Goal: Information Seeking & Learning: Learn about a topic

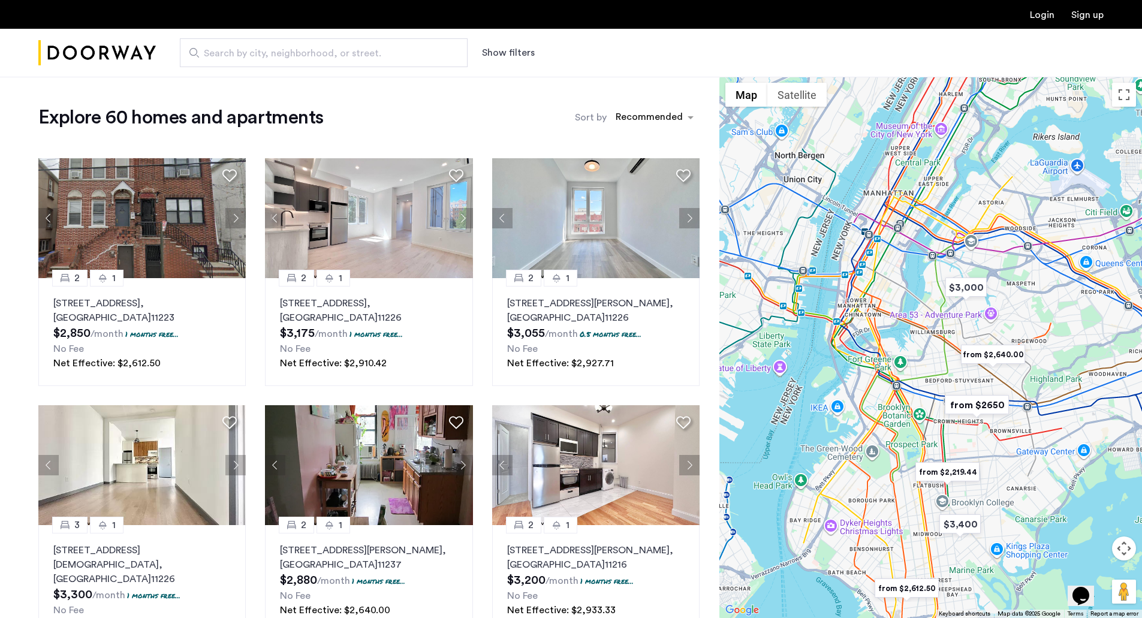
drag, startPoint x: 891, startPoint y: 227, endPoint x: 920, endPoint y: 324, distance: 101.1
click at [920, 324] on div at bounding box center [930, 347] width 423 height 541
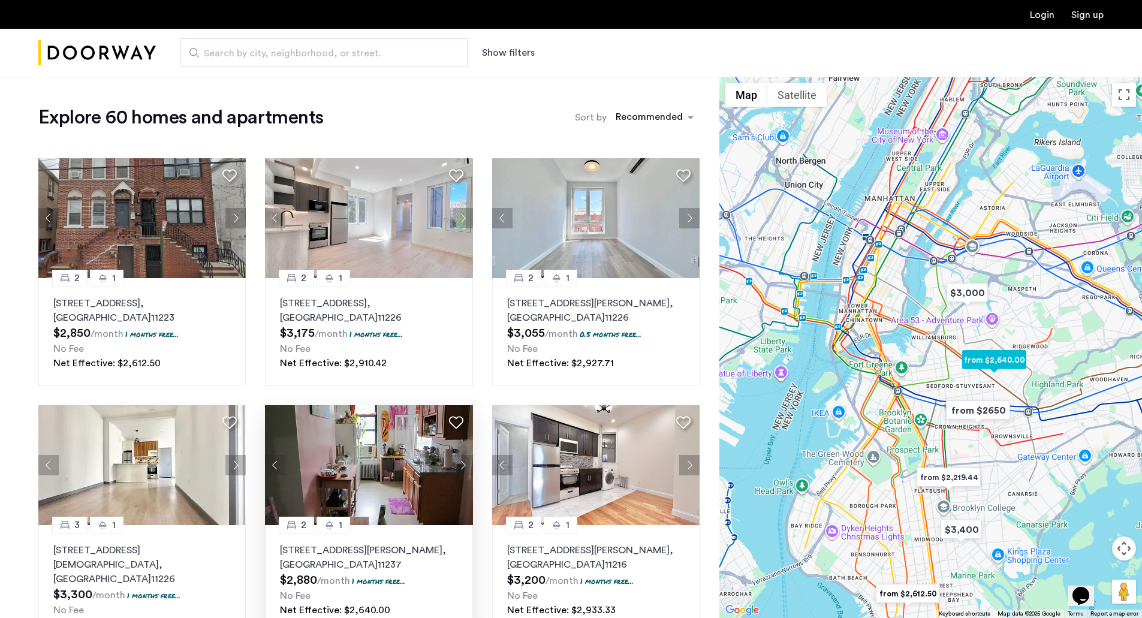
click at [456, 467] on button "Next apartment" at bounding box center [463, 465] width 20 height 20
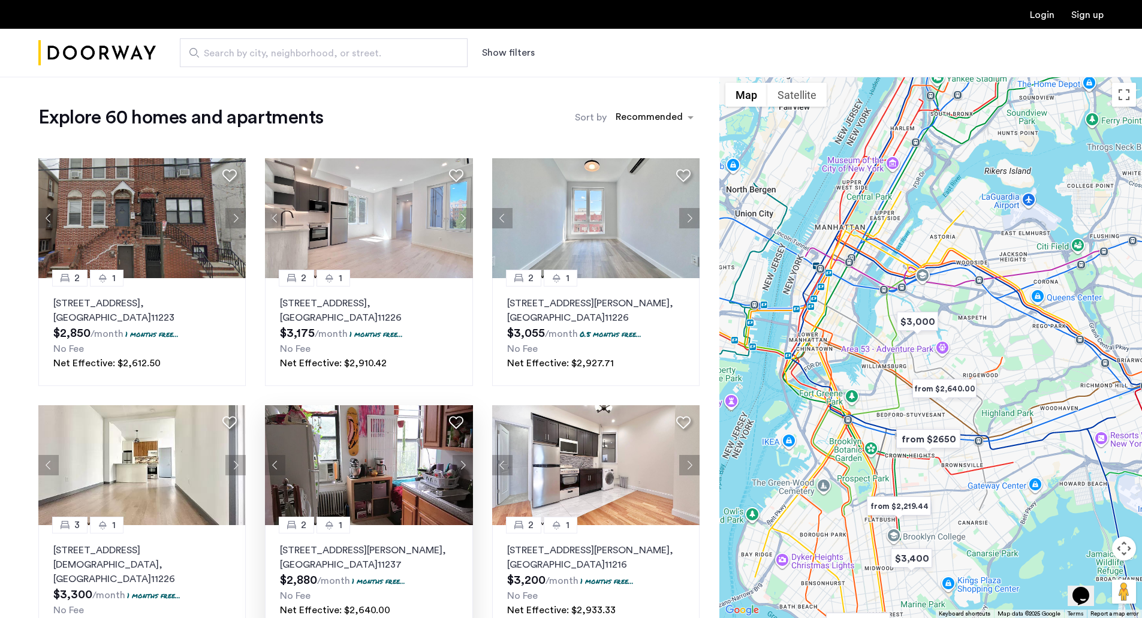
drag, startPoint x: 1085, startPoint y: 397, endPoint x: 1005, endPoint y: 430, distance: 86.8
click at [1005, 430] on div at bounding box center [930, 347] width 423 height 541
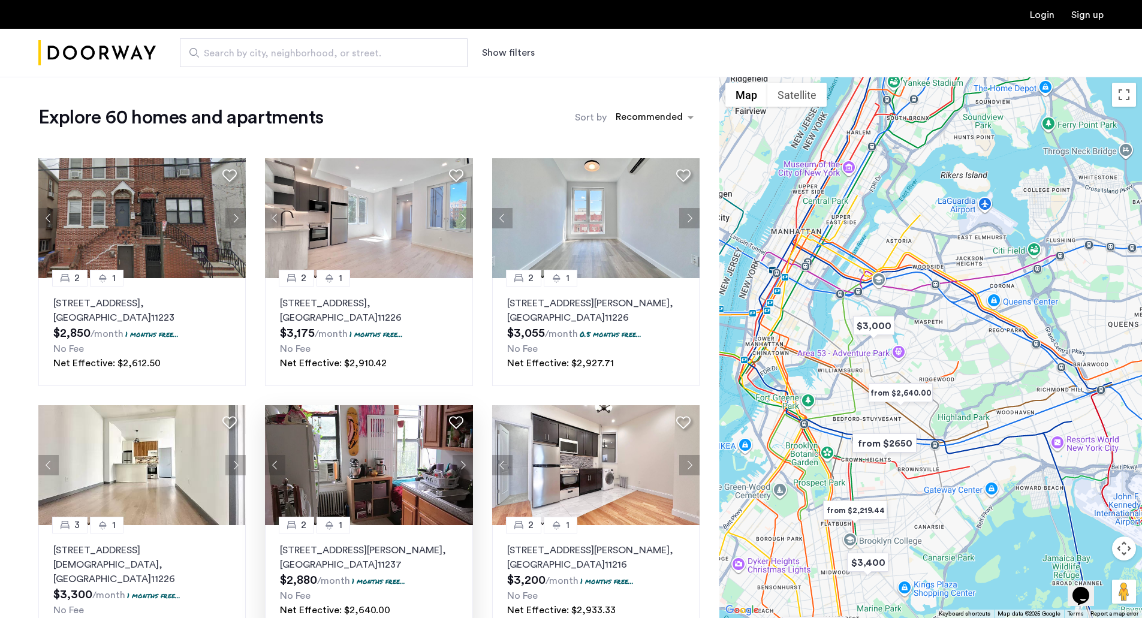
click at [1126, 545] on button "Map camera controls" at bounding box center [1124, 549] width 24 height 24
drag, startPoint x: 1126, startPoint y: 545, endPoint x: 1082, endPoint y: 510, distance: 56.3
click at [1112, 537] on gmp-internal-camera-control at bounding box center [1124, 549] width 24 height 24
click at [1091, 520] on button "Zoom in" at bounding box center [1094, 519] width 24 height 24
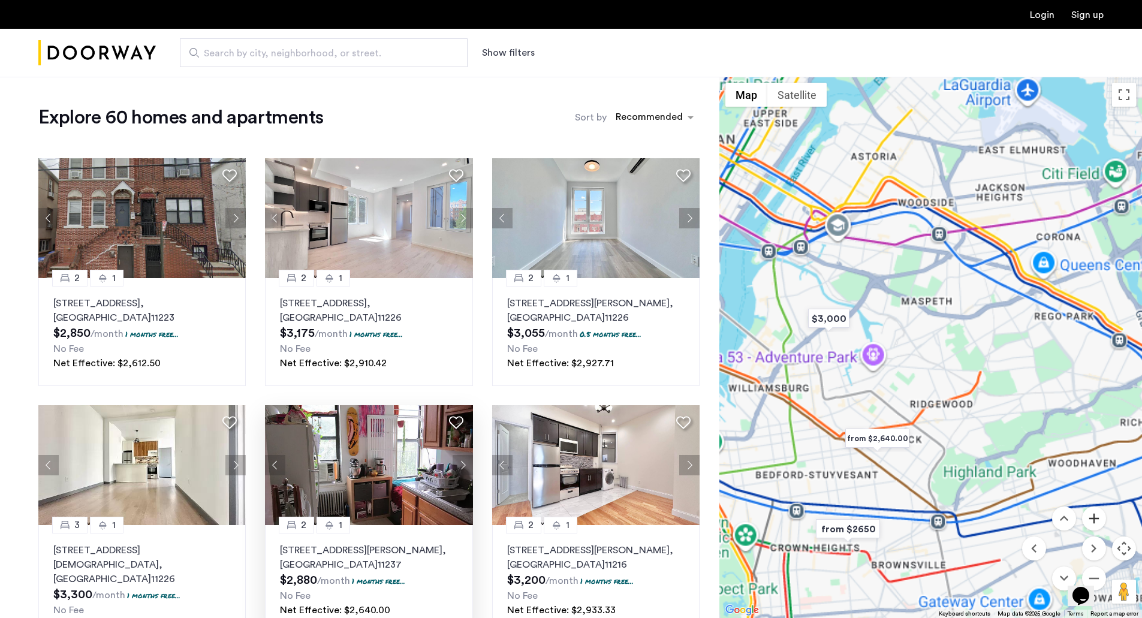
click at [1091, 517] on button "Zoom in" at bounding box center [1094, 519] width 24 height 24
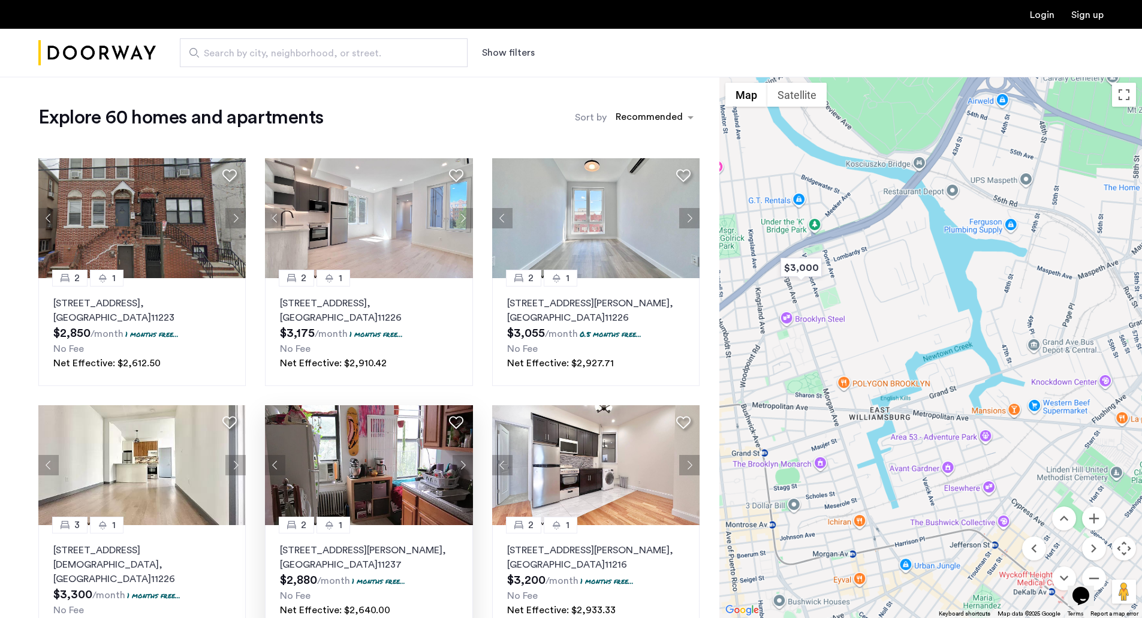
drag, startPoint x: 851, startPoint y: 369, endPoint x: 1149, endPoint y: 336, distance: 299.8
click at [1141, 337] on html "Login Sign up Search by city, neighborhood, or street. Show filters Up to $3,50…" at bounding box center [571, 309] width 1142 height 618
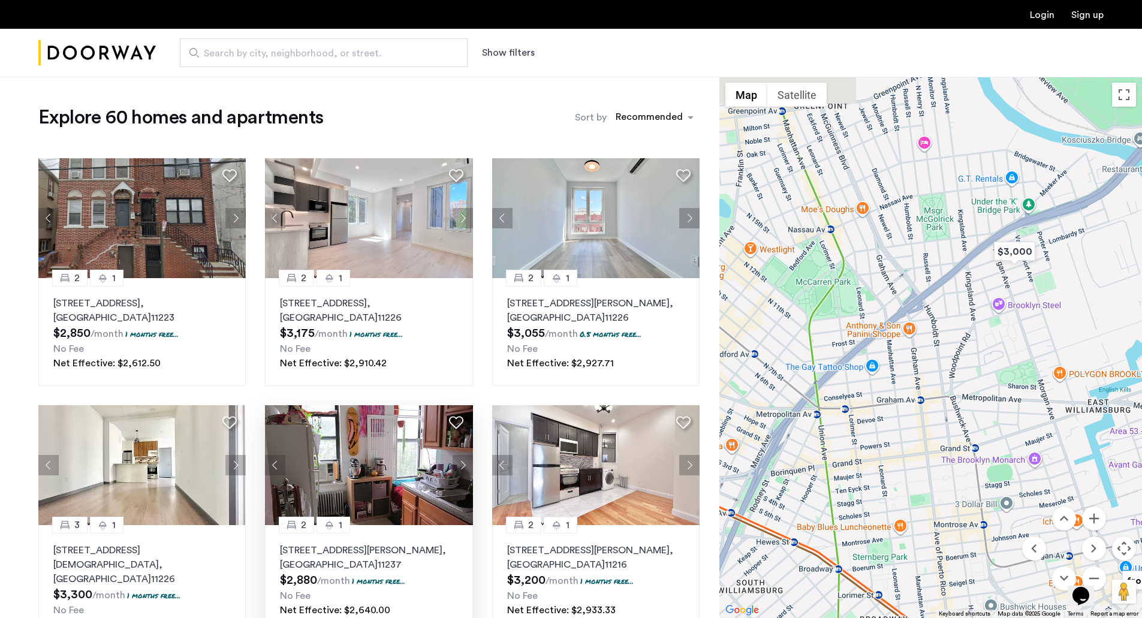
drag, startPoint x: 892, startPoint y: 350, endPoint x: 1150, endPoint y: 369, distance: 259.1
click at [1141, 369] on html "Login Sign up Search by city, neighborhood, or street. Show filters Up to $3,50…" at bounding box center [571, 309] width 1142 height 618
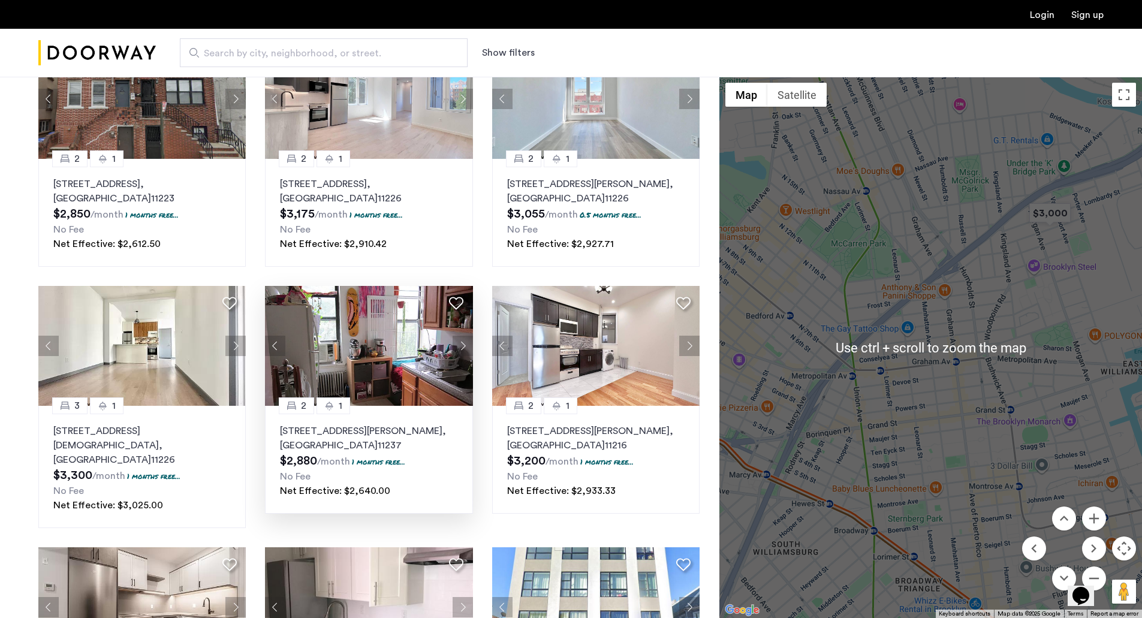
scroll to position [120, 0]
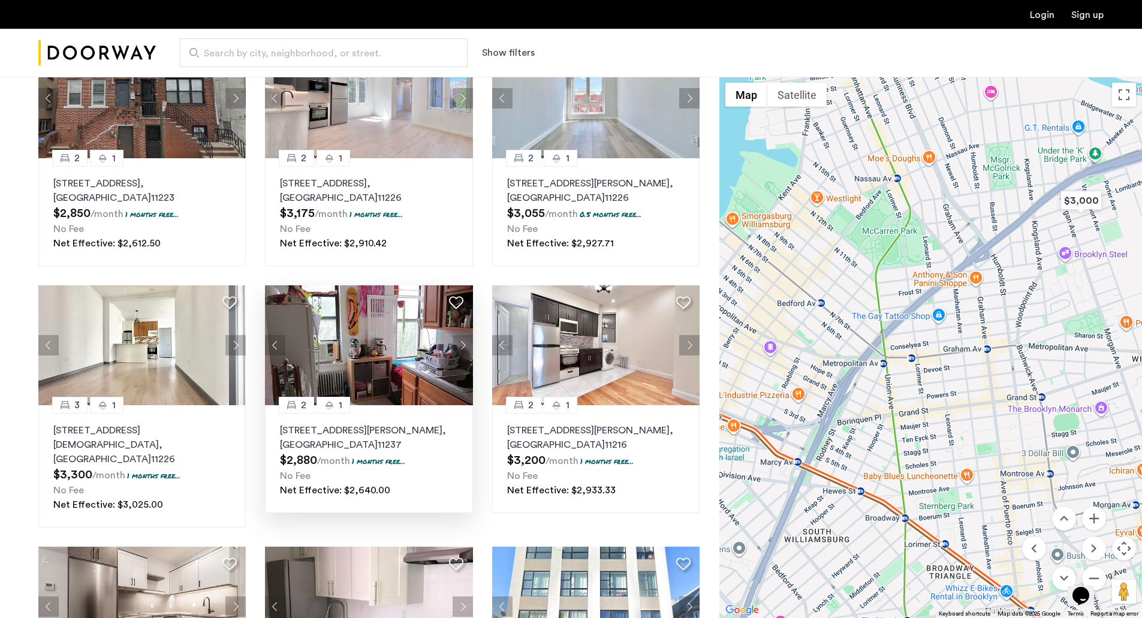
drag, startPoint x: 832, startPoint y: 403, endPoint x: 866, endPoint y: 392, distance: 35.4
click at [866, 392] on div at bounding box center [930, 347] width 423 height 541
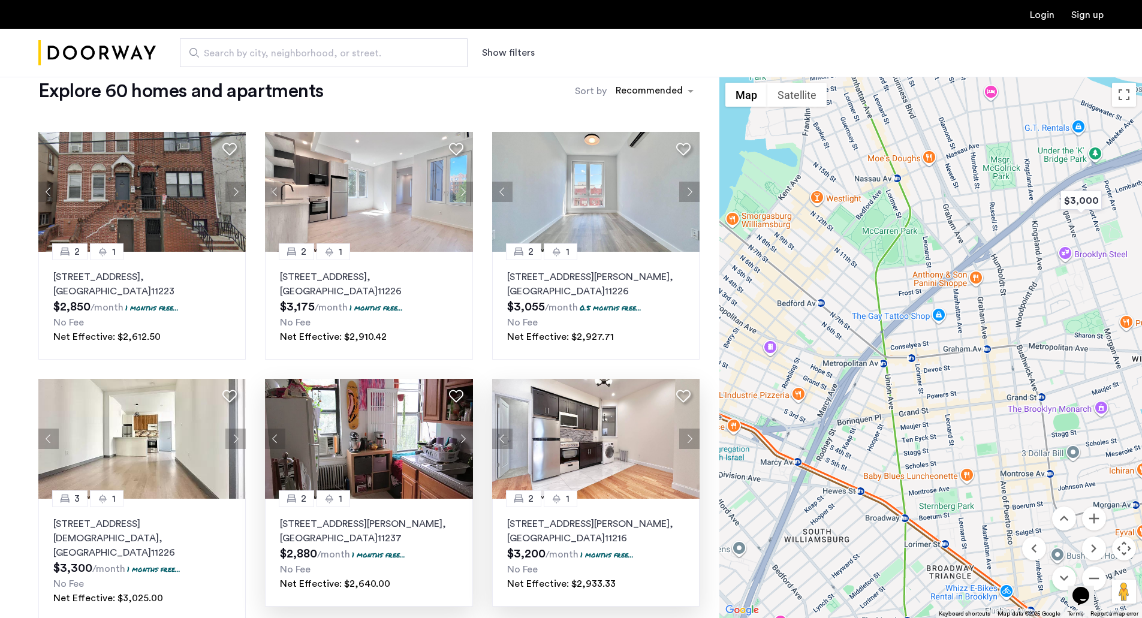
scroll to position [0, 0]
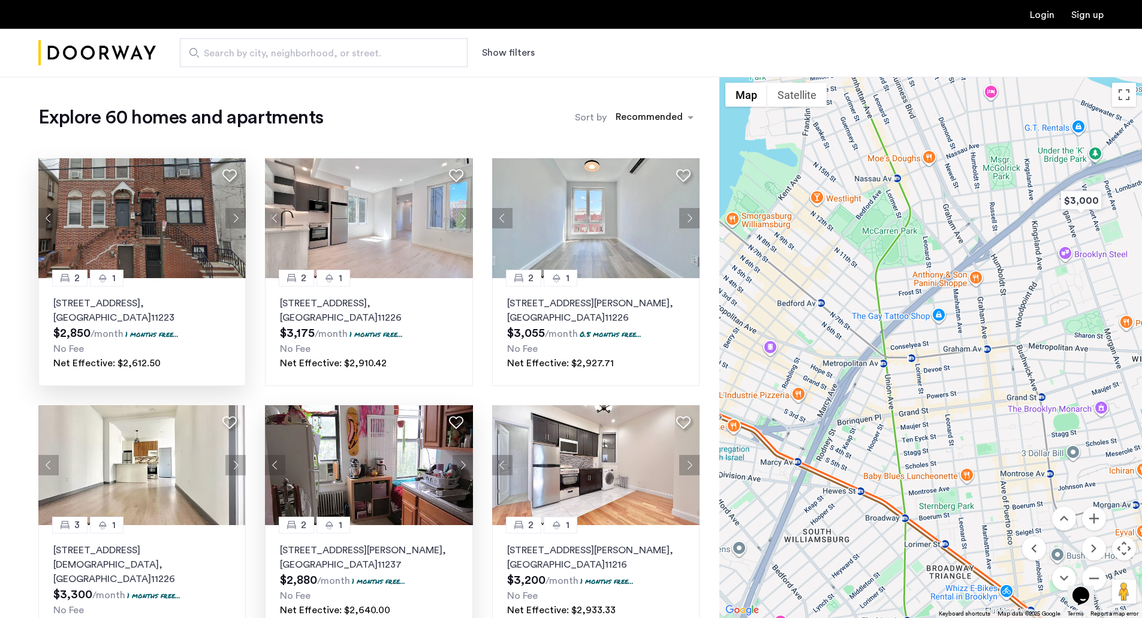
drag, startPoint x: 185, startPoint y: 255, endPoint x: 179, endPoint y: 286, distance: 31.7
click at [179, 286] on cazamio-apartment-info "2 1 [STREET_ADDRESS] $2,850 /month 1 months free... No Fee Net Effective: $2,61…" at bounding box center [141, 265] width 207 height 214
click at [1101, 575] on div "Opens Chat This icon Opens the chat window." at bounding box center [1086, 575] width 29 height 0
click at [1099, 575] on div "Opens Chat This icon Opens the chat window." at bounding box center [1086, 575] width 29 height 0
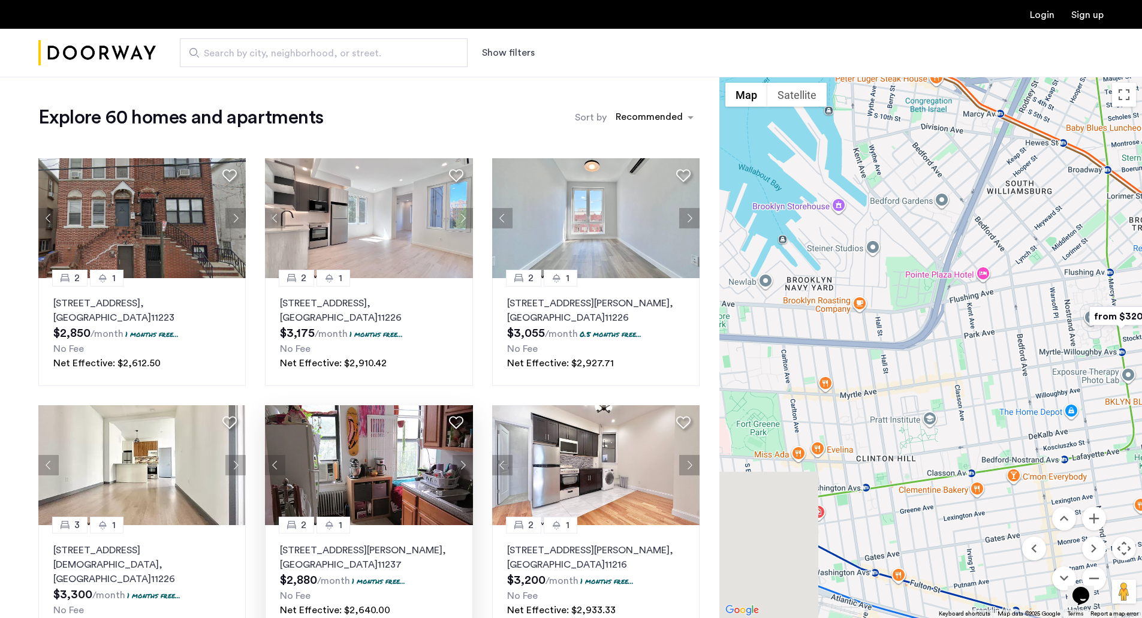
drag, startPoint x: 948, startPoint y: 489, endPoint x: 1150, endPoint y: 141, distance: 402.9
click at [1141, 141] on html "Login Sign up Search by city, neighborhood, or street. Show filters Up to $3,50…" at bounding box center [571, 309] width 1142 height 618
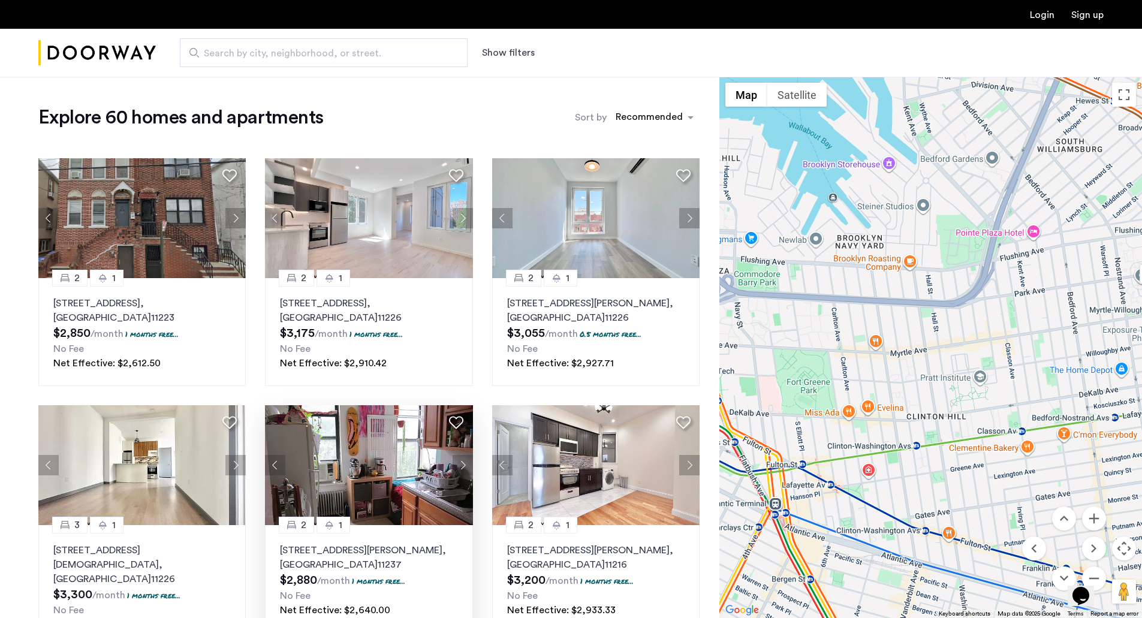
drag, startPoint x: 997, startPoint y: 350, endPoint x: 1015, endPoint y: 478, distance: 129.5
click at [1017, 478] on div at bounding box center [930, 347] width 423 height 541
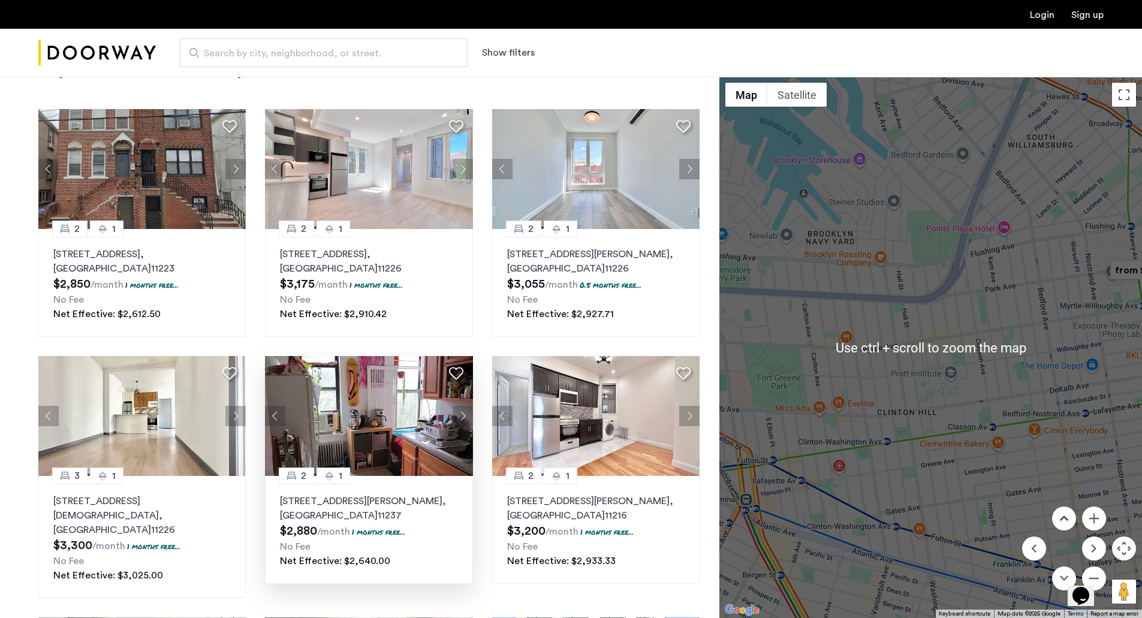
scroll to position [60, 0]
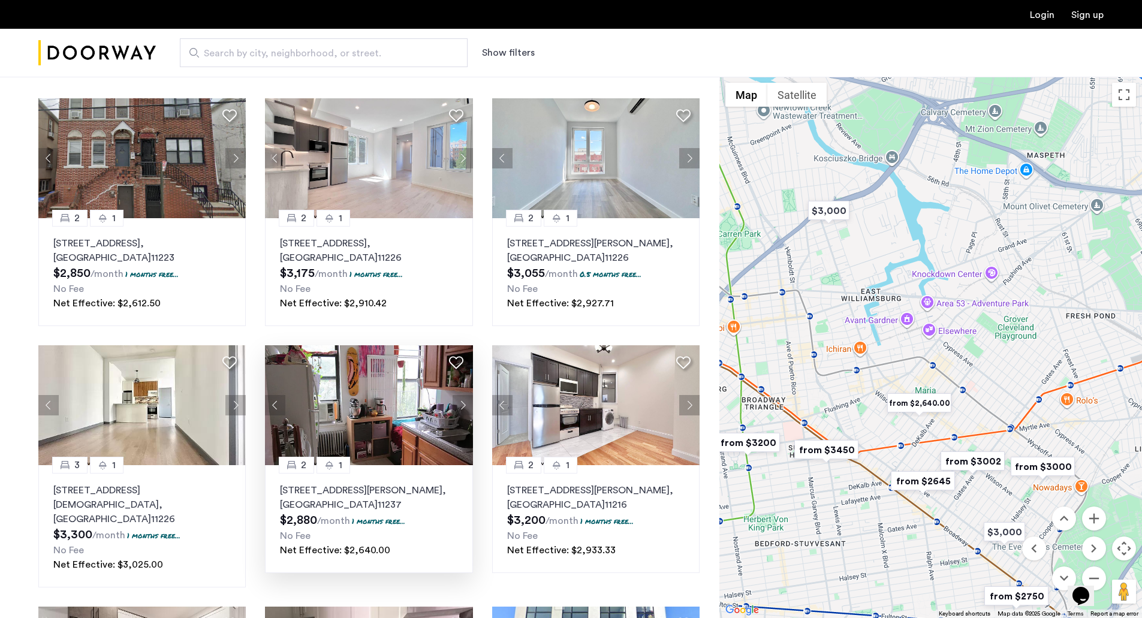
drag, startPoint x: 993, startPoint y: 367, endPoint x: 833, endPoint y: 425, distance: 170.3
click at [825, 424] on div at bounding box center [930, 347] width 423 height 541
click at [924, 400] on img "from $2,640.00" at bounding box center [921, 403] width 74 height 27
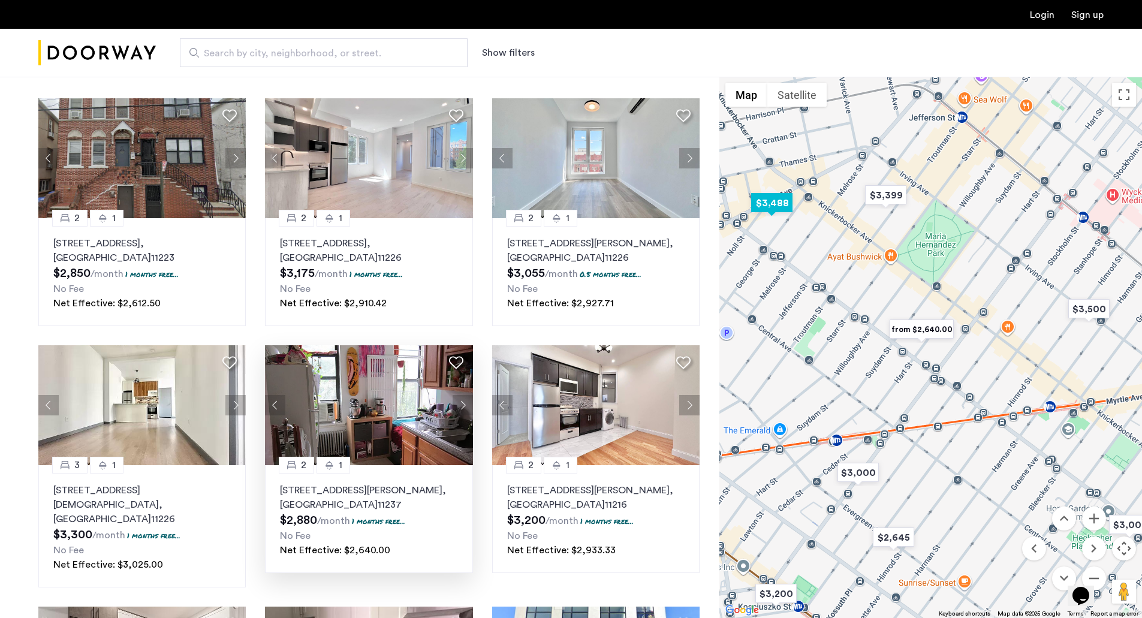
click at [776, 201] on img "$3,488" at bounding box center [771, 202] width 51 height 27
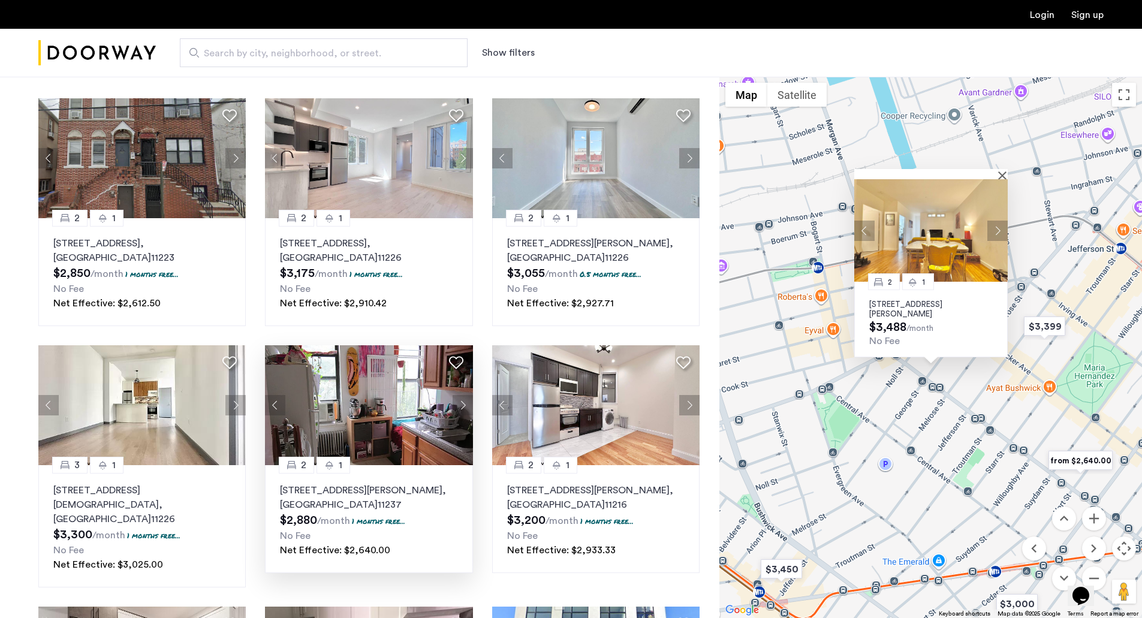
click at [996, 233] on button "Next apartment" at bounding box center [997, 230] width 20 height 20
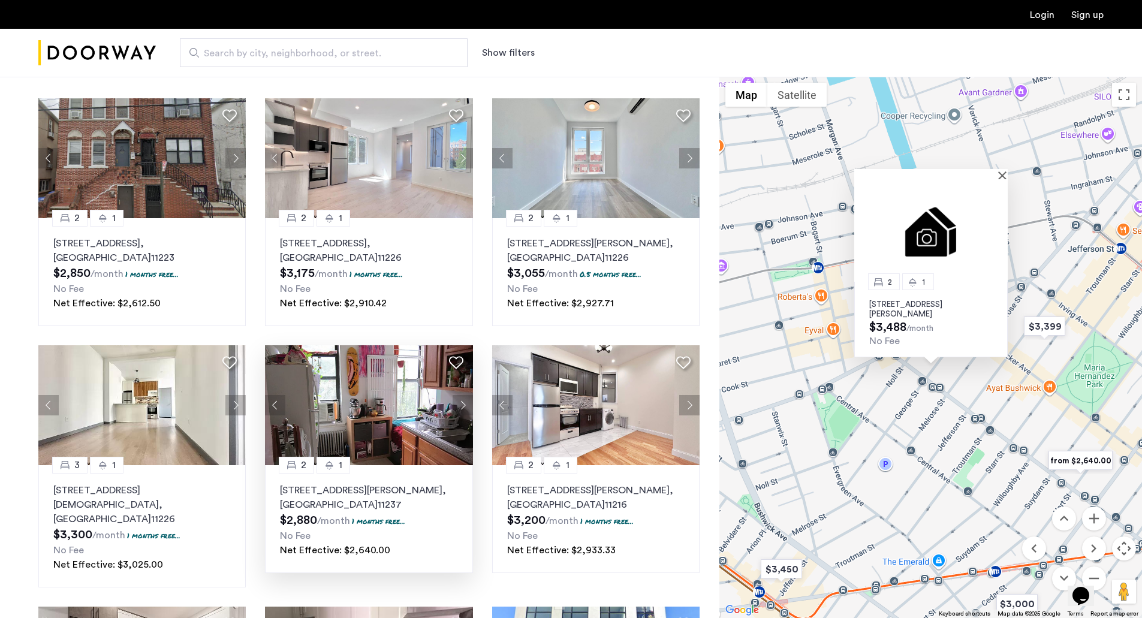
click at [995, 233] on img at bounding box center [930, 230] width 153 height 103
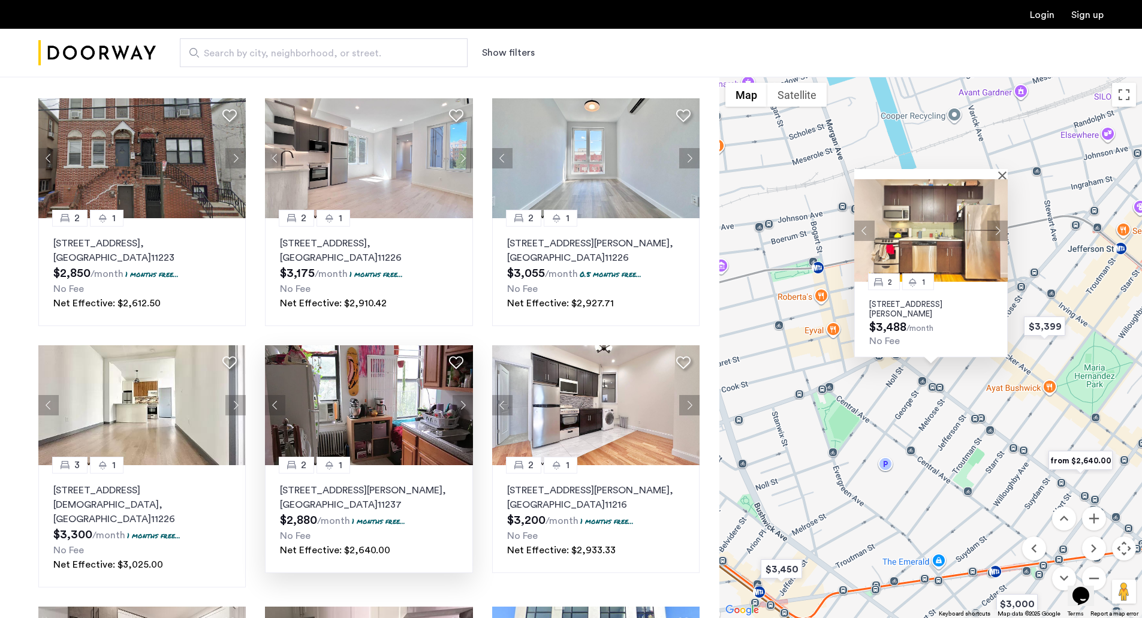
click at [997, 178] on div at bounding box center [926, 174] width 145 height 10
click at [1002, 176] on button "Close" at bounding box center [1005, 175] width 8 height 8
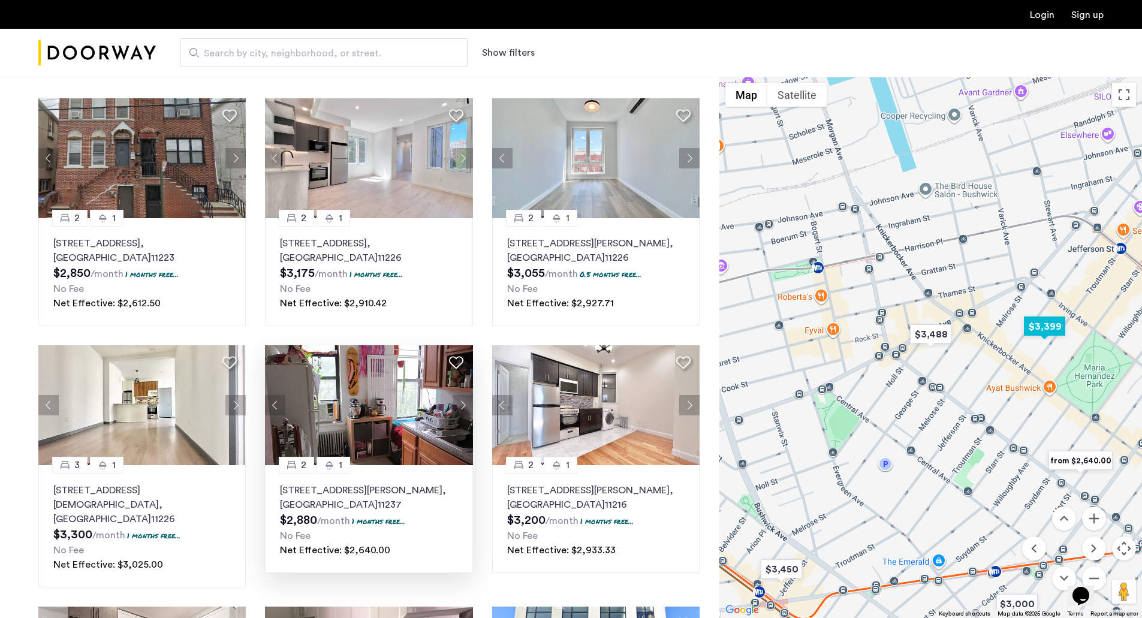
click at [1051, 326] on img "$3,399" at bounding box center [1044, 326] width 51 height 27
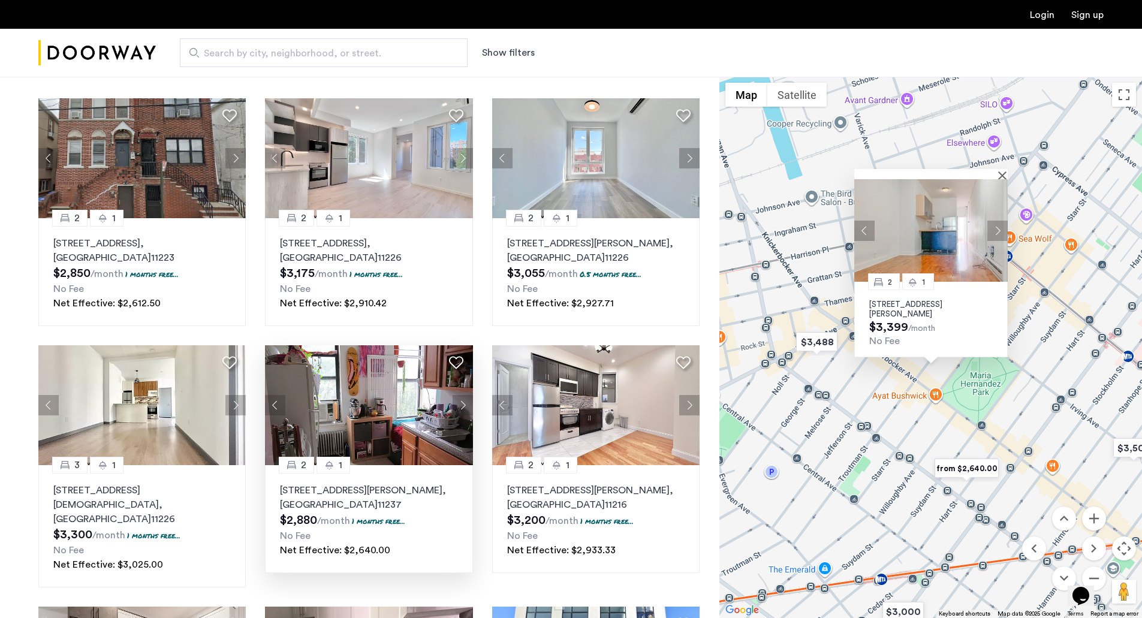
click at [995, 224] on button "Next apartment" at bounding box center [997, 230] width 20 height 20
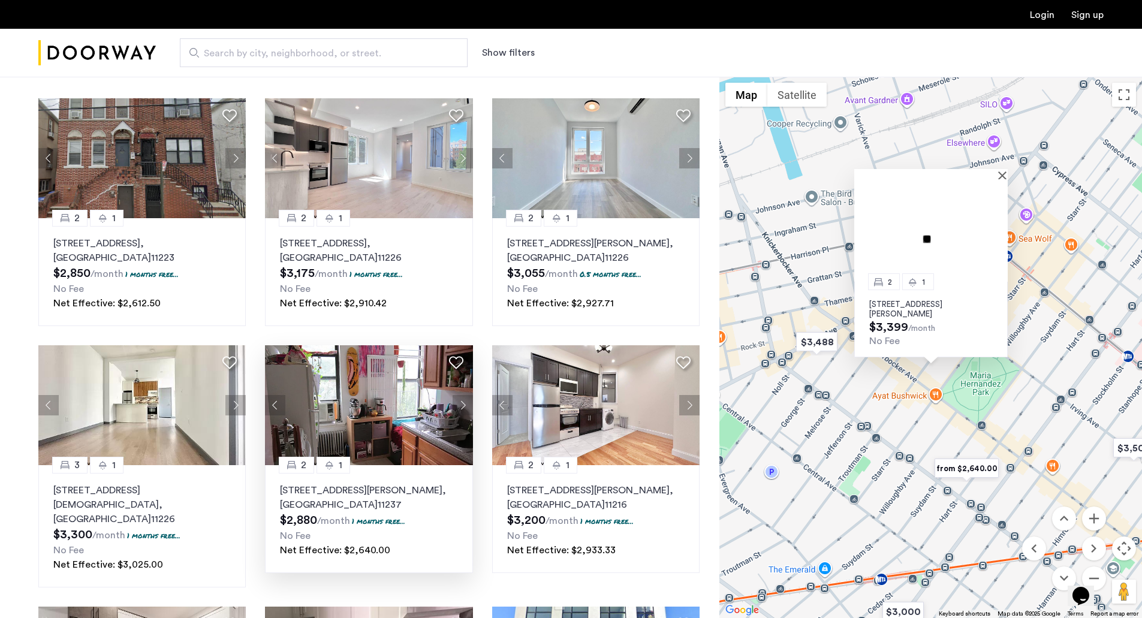
click at [995, 226] on img at bounding box center [930, 230] width 153 height 103
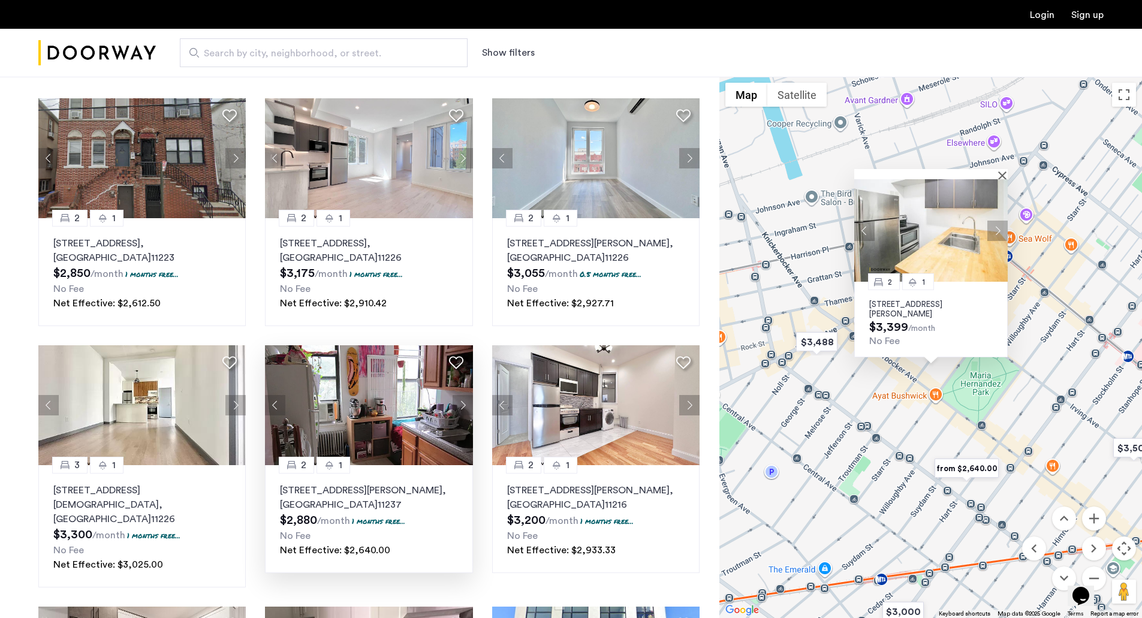
click at [995, 226] on button "Next apartment" at bounding box center [997, 230] width 20 height 20
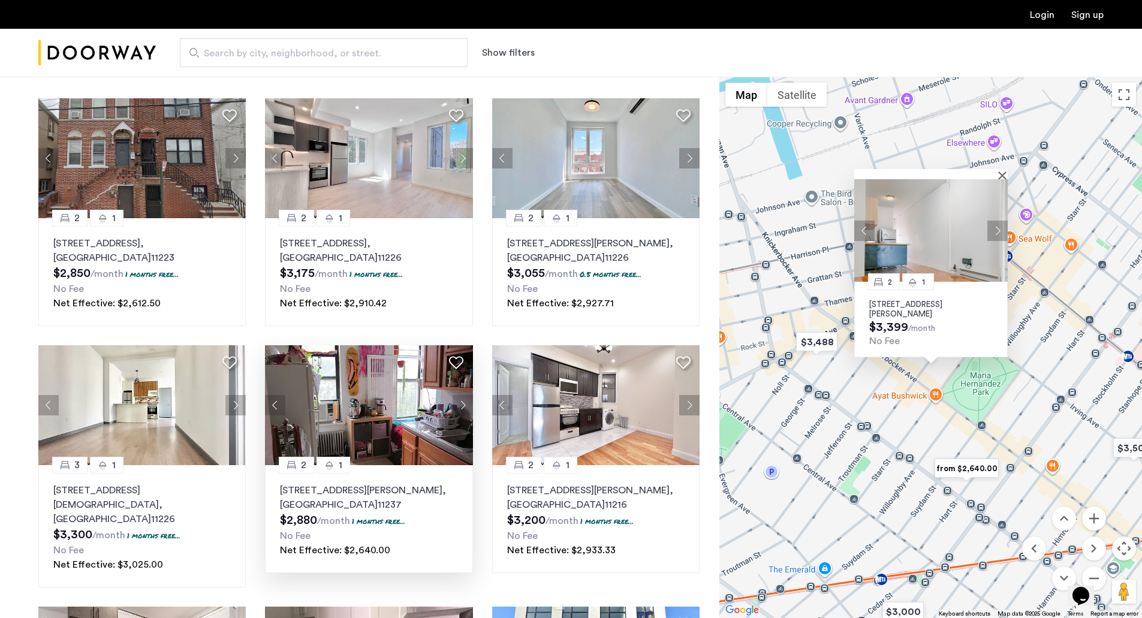
click at [995, 228] on button "Next apartment" at bounding box center [997, 230] width 20 height 20
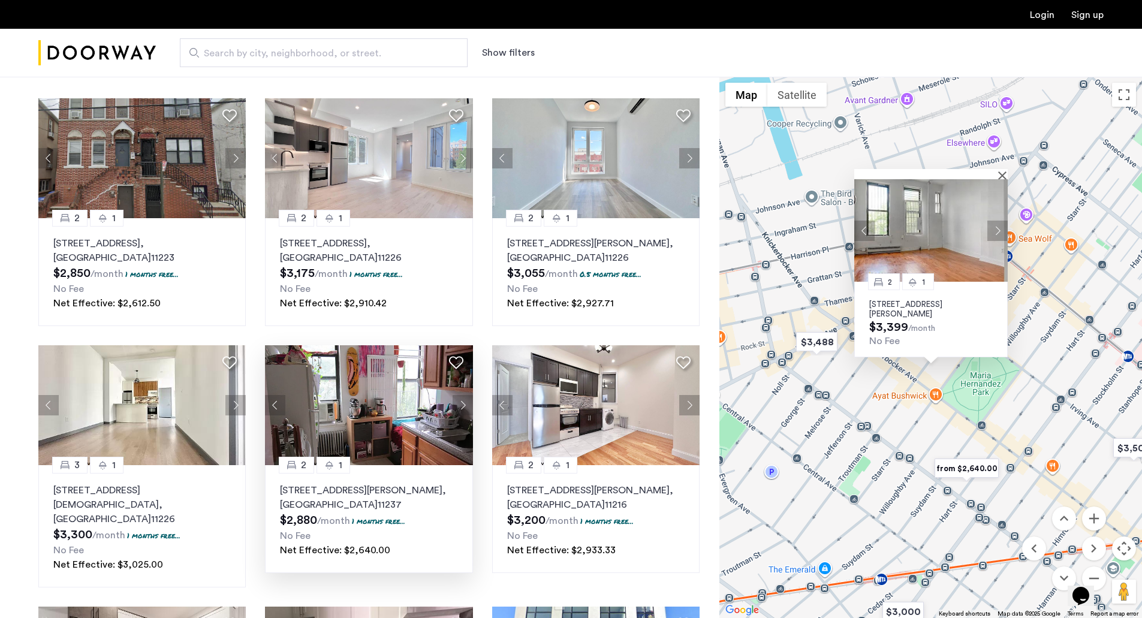
click at [995, 229] on button "Next apartment" at bounding box center [997, 230] width 20 height 20
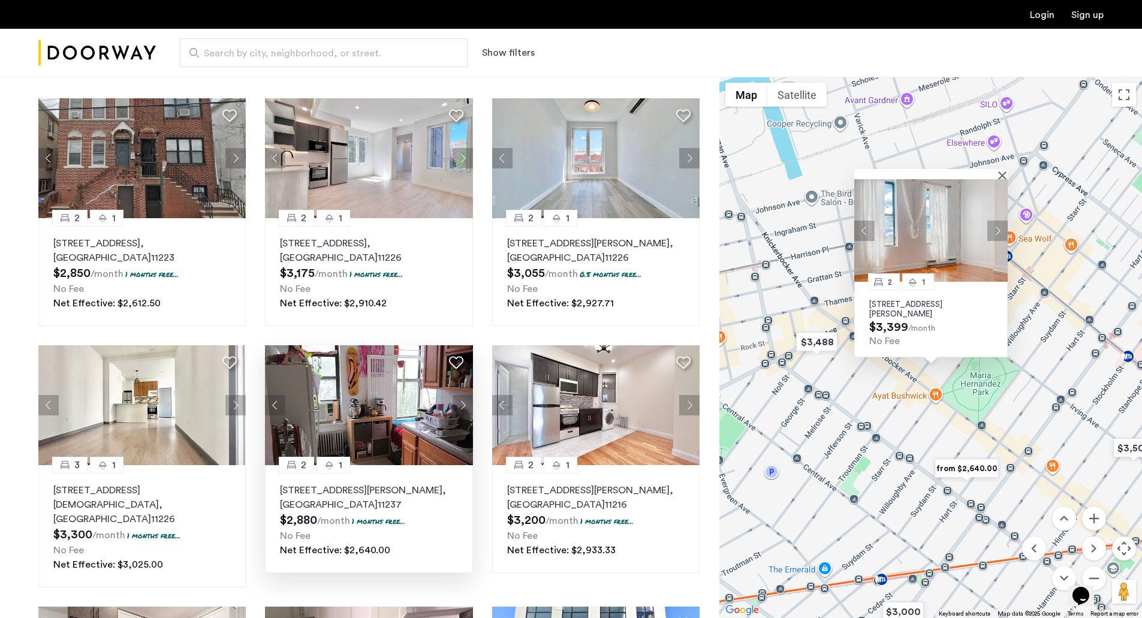
click at [995, 229] on button "Next apartment" at bounding box center [997, 230] width 20 height 20
click at [996, 229] on button "Next apartment" at bounding box center [997, 230] width 20 height 20
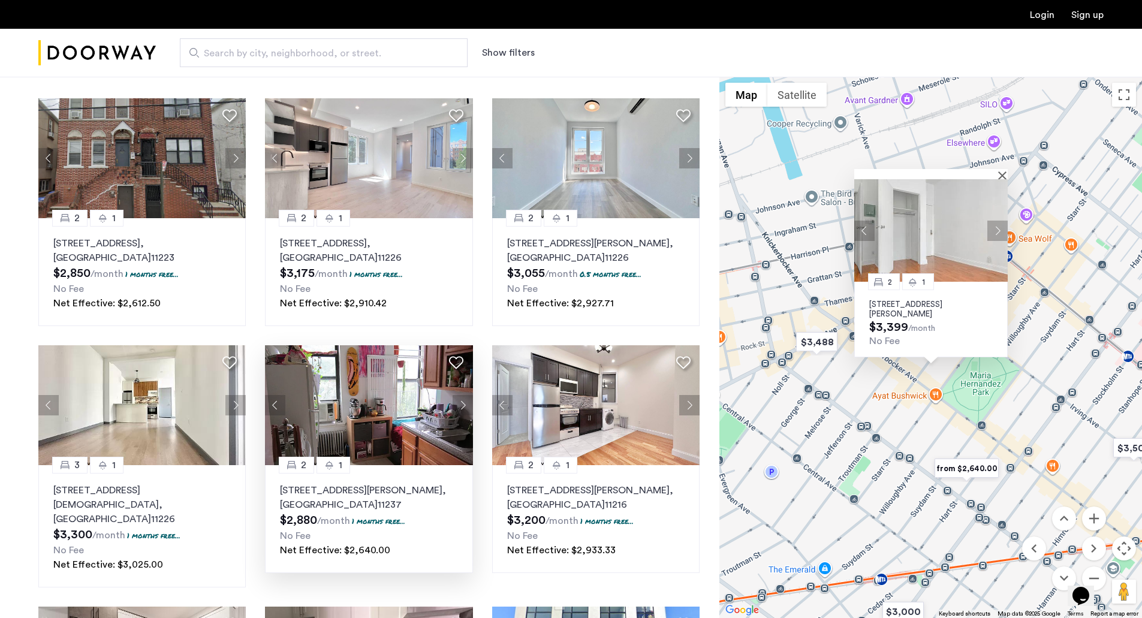
click at [996, 229] on button "Next apartment" at bounding box center [997, 230] width 20 height 20
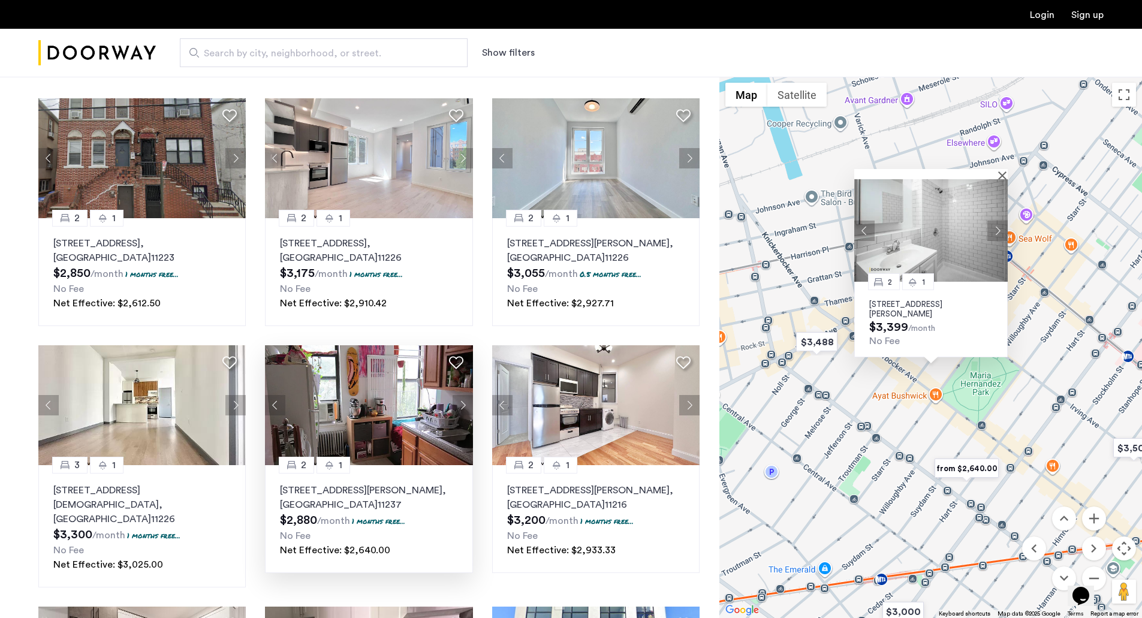
click at [998, 177] on div at bounding box center [926, 174] width 145 height 10
click at [1001, 172] on div at bounding box center [930, 174] width 153 height 10
click at [1001, 171] on div at bounding box center [930, 174] width 153 height 10
click at [1002, 174] on button "Close" at bounding box center [1005, 175] width 8 height 8
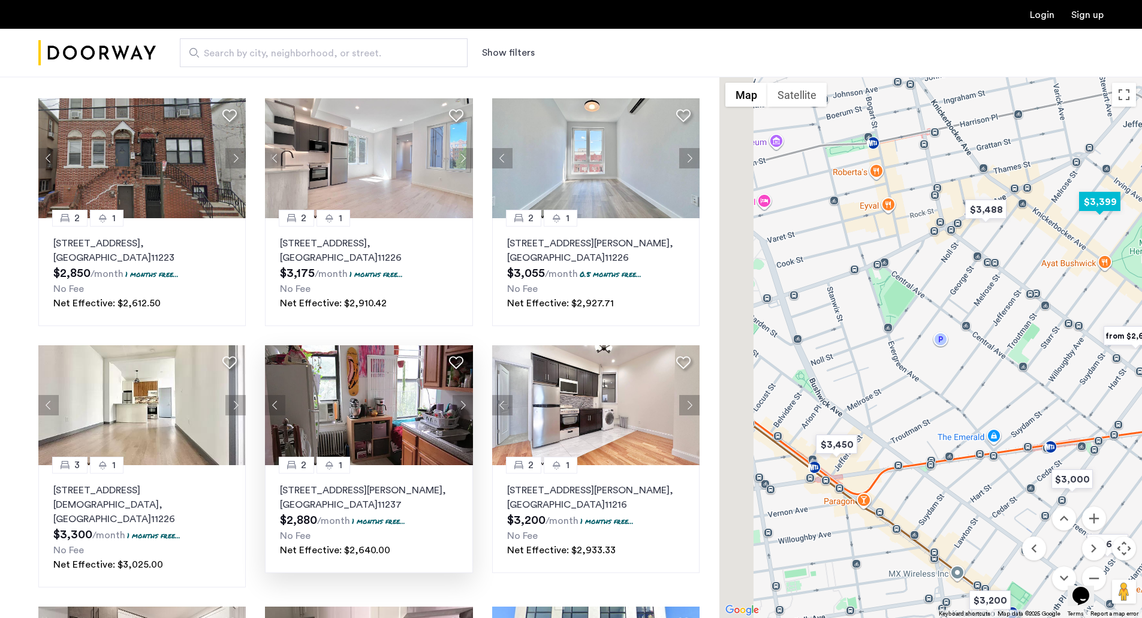
drag, startPoint x: 878, startPoint y: 366, endPoint x: 1150, endPoint y: 184, distance: 327.2
click at [1141, 184] on html "Login Sign up Search by city, neighborhood, or street. Show filters Up to $3,50…" at bounding box center [571, 249] width 1142 height 618
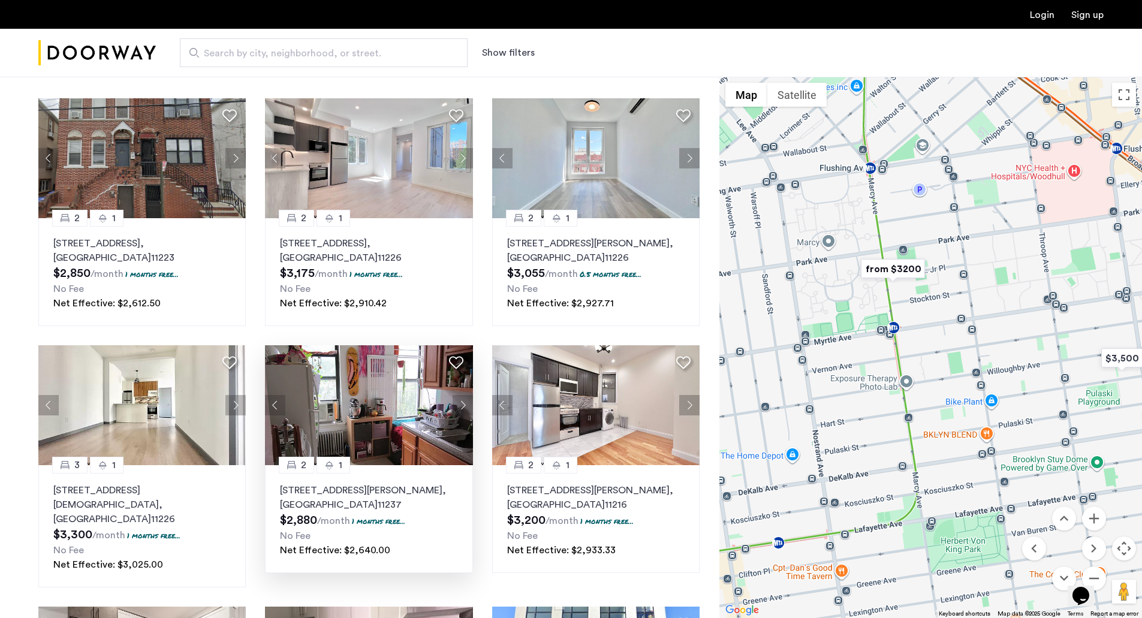
drag, startPoint x: 807, startPoint y: 461, endPoint x: 1150, endPoint y: 312, distance: 374.0
click at [1141, 312] on html "Login Sign up Search by city, neighborhood, or street. Show filters Up to $3,50…" at bounding box center [571, 249] width 1142 height 618
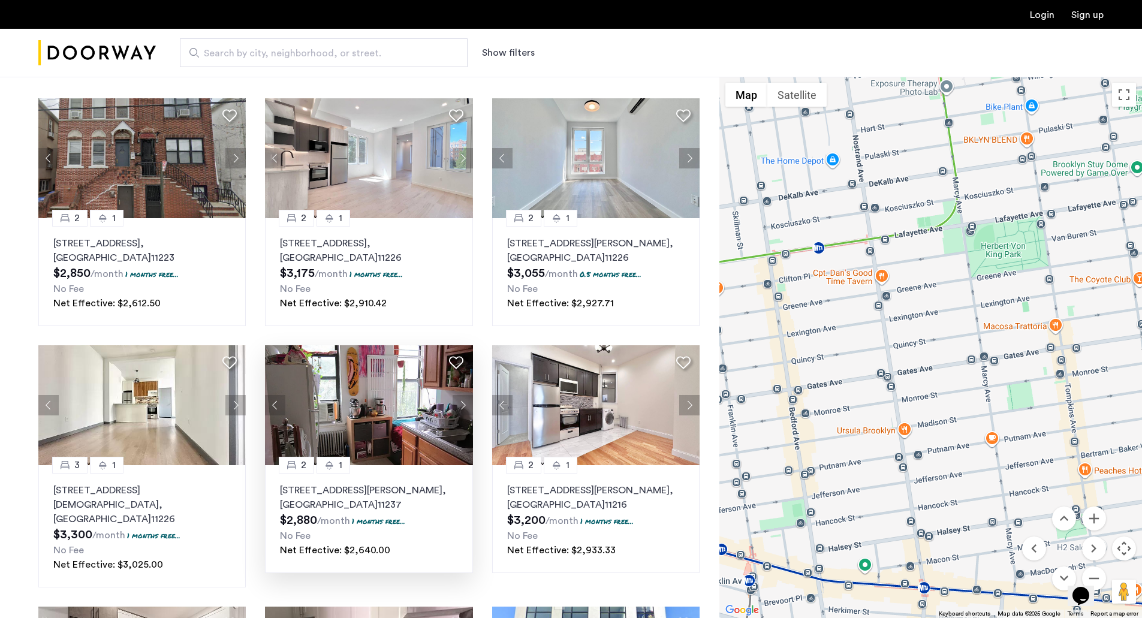
drag, startPoint x: 931, startPoint y: 517, endPoint x: 968, endPoint y: 228, distance: 291.3
click at [968, 228] on div at bounding box center [930, 347] width 423 height 541
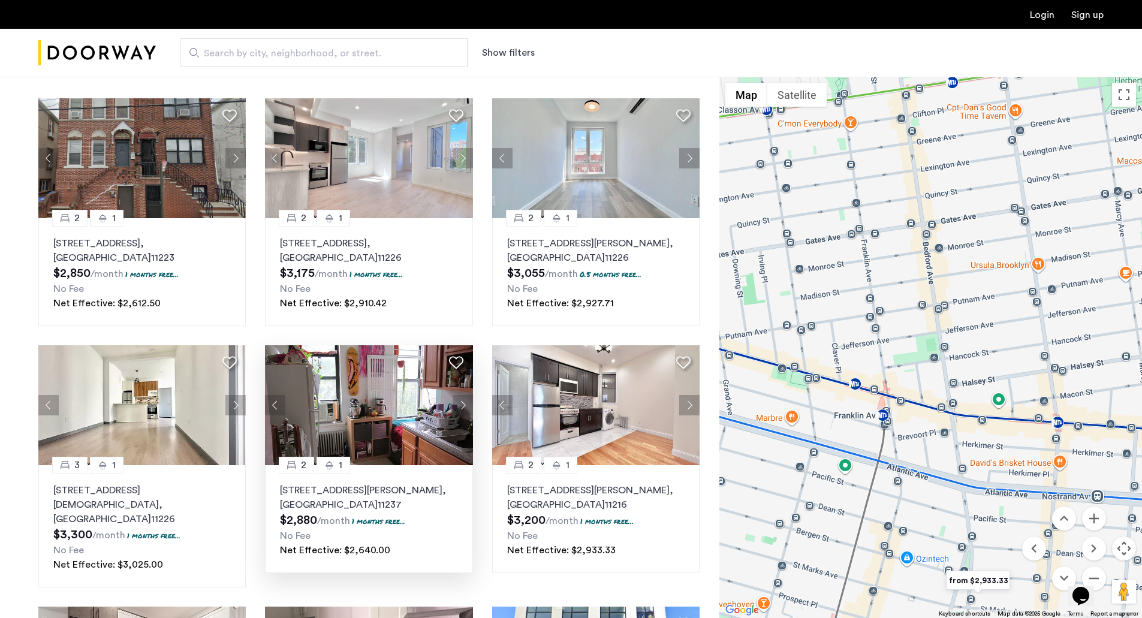
drag, startPoint x: 974, startPoint y: 474, endPoint x: 1107, endPoint y: 255, distance: 255.8
click at [1107, 255] on div at bounding box center [930, 347] width 423 height 541
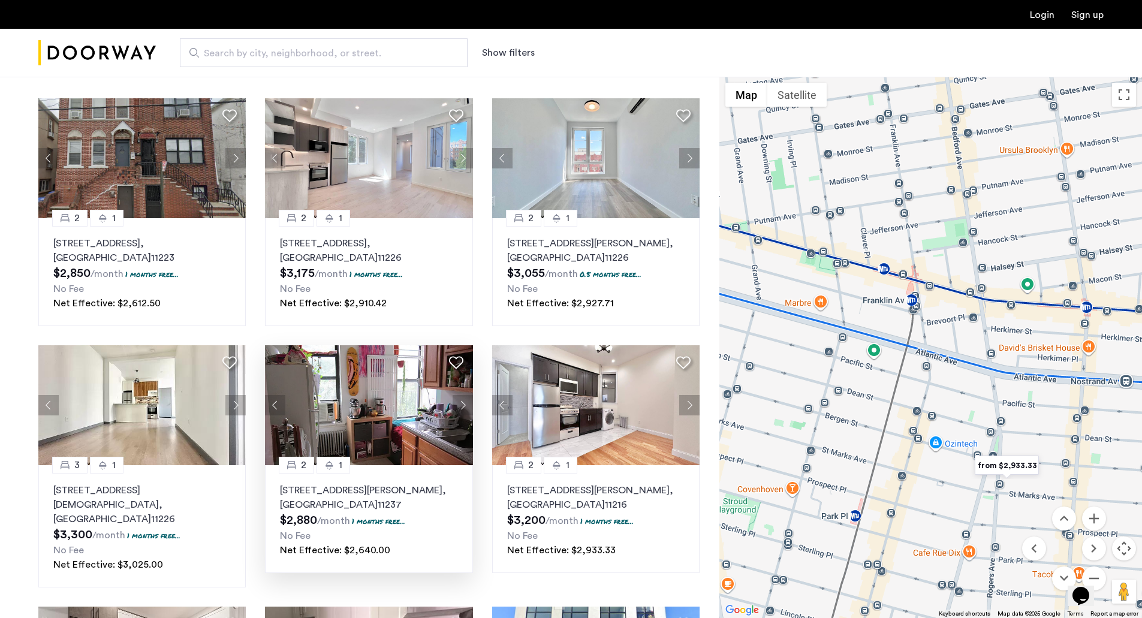
drag, startPoint x: 937, startPoint y: 539, endPoint x: 972, endPoint y: 495, distance: 56.4
click at [972, 495] on div at bounding box center [930, 347] width 423 height 541
click at [1012, 463] on img "from $2,933.33" at bounding box center [1007, 465] width 74 height 27
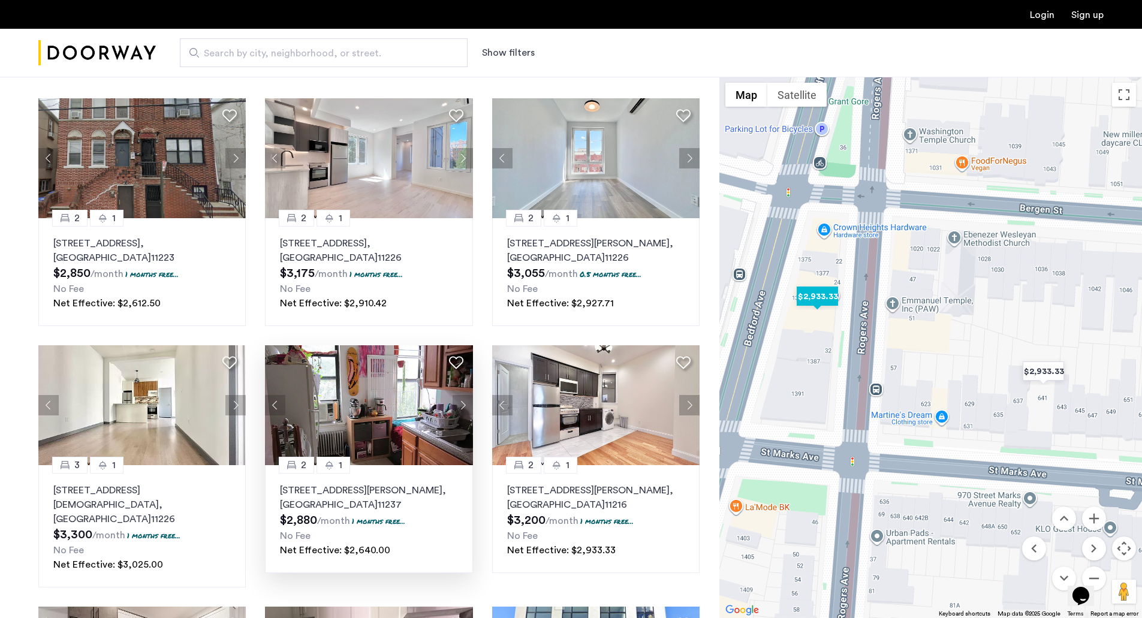
click at [821, 297] on img "$2,933.33" at bounding box center [817, 296] width 51 height 27
click at [820, 296] on img "$2,933.33" at bounding box center [817, 296] width 51 height 27
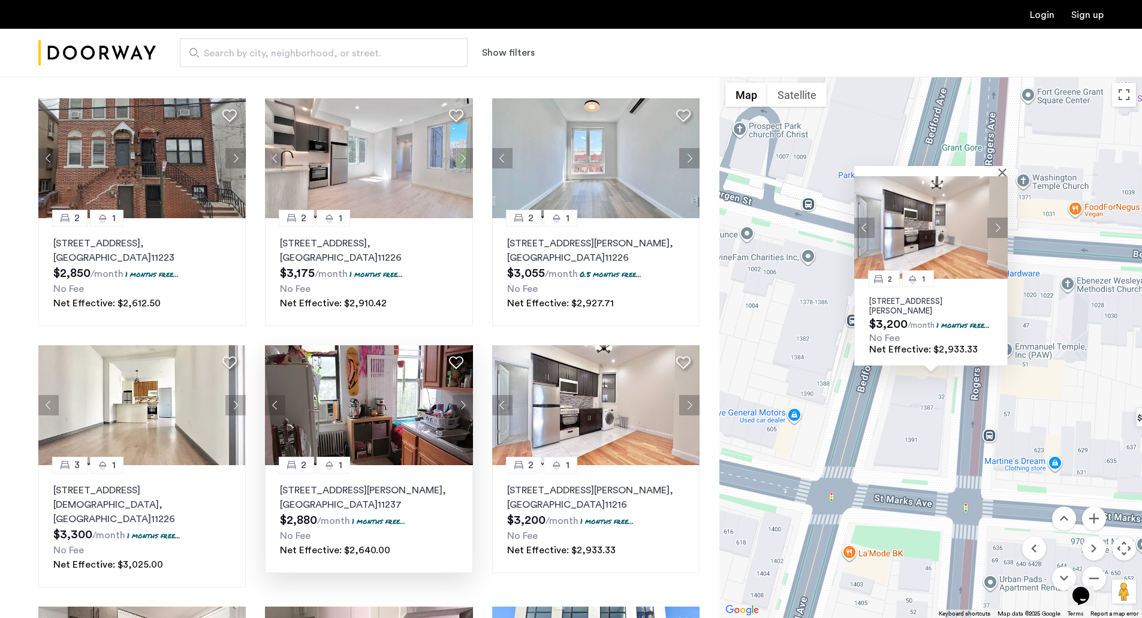
click at [999, 166] on div at bounding box center [930, 171] width 153 height 10
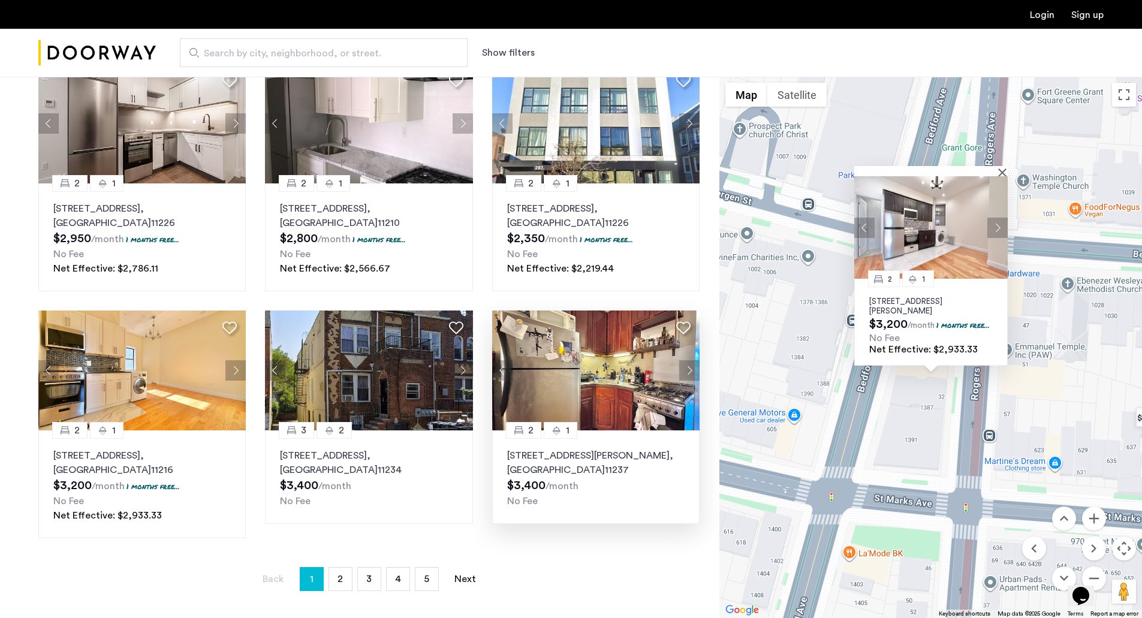
scroll to position [770, 0]
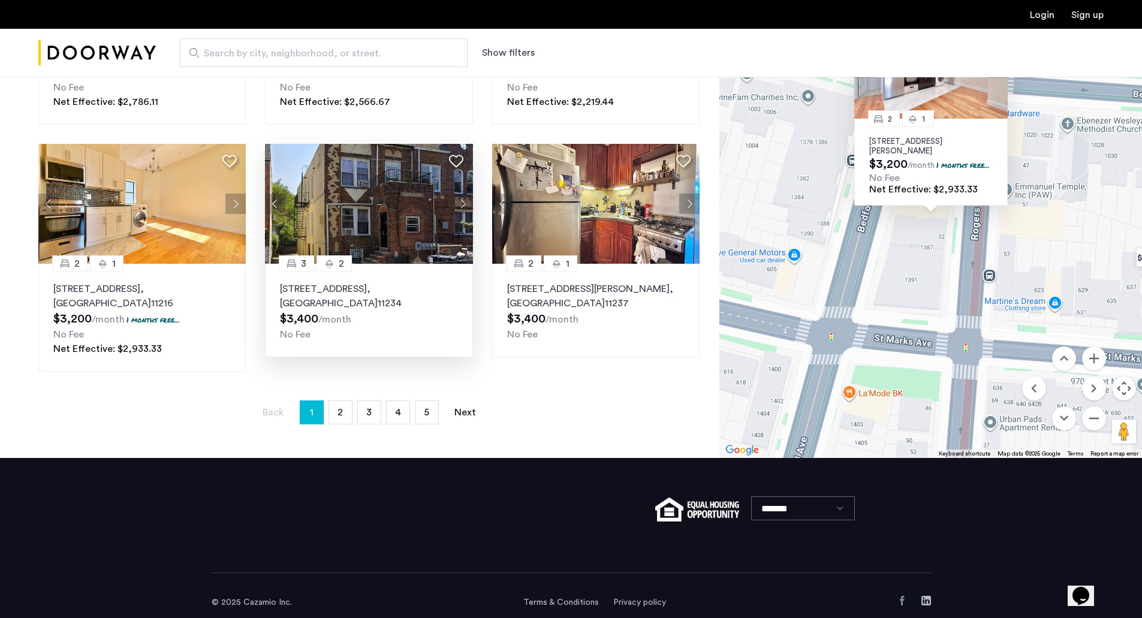
click at [462, 194] on button "Next apartment" at bounding box center [463, 204] width 20 height 20
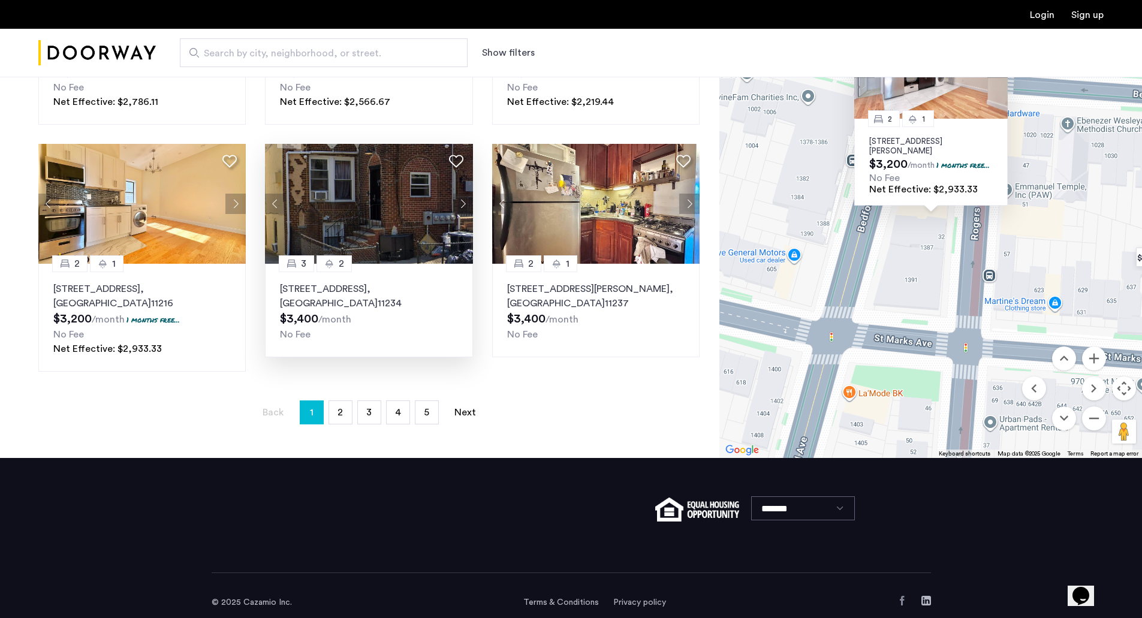
click at [468, 194] on button "Next apartment" at bounding box center [463, 204] width 20 height 20
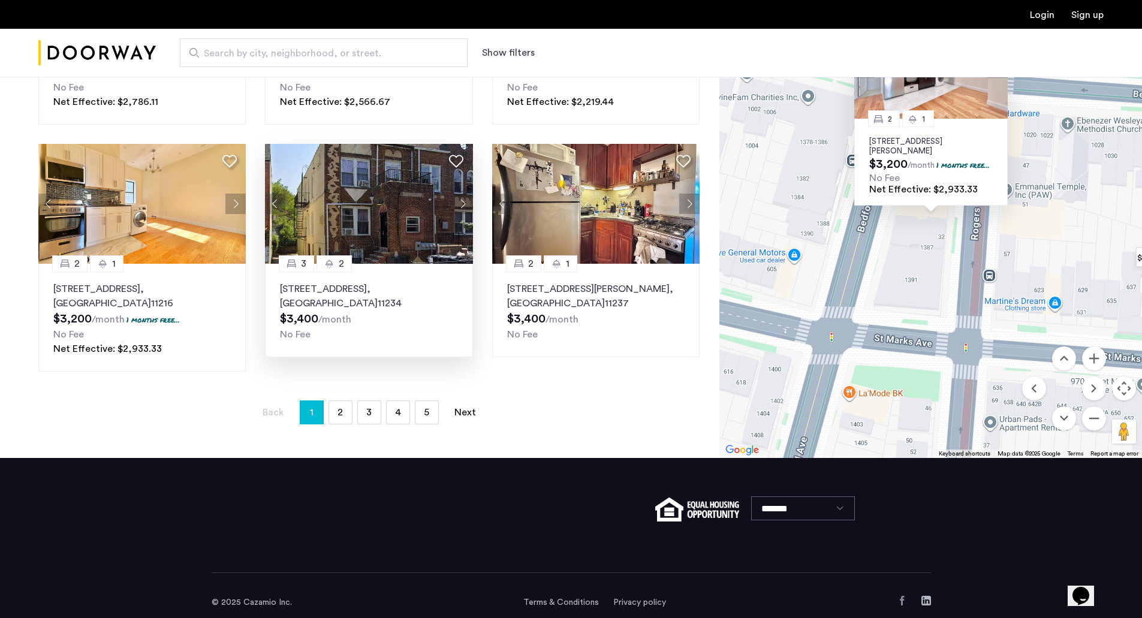
click at [468, 194] on button "Next apartment" at bounding box center [463, 204] width 20 height 20
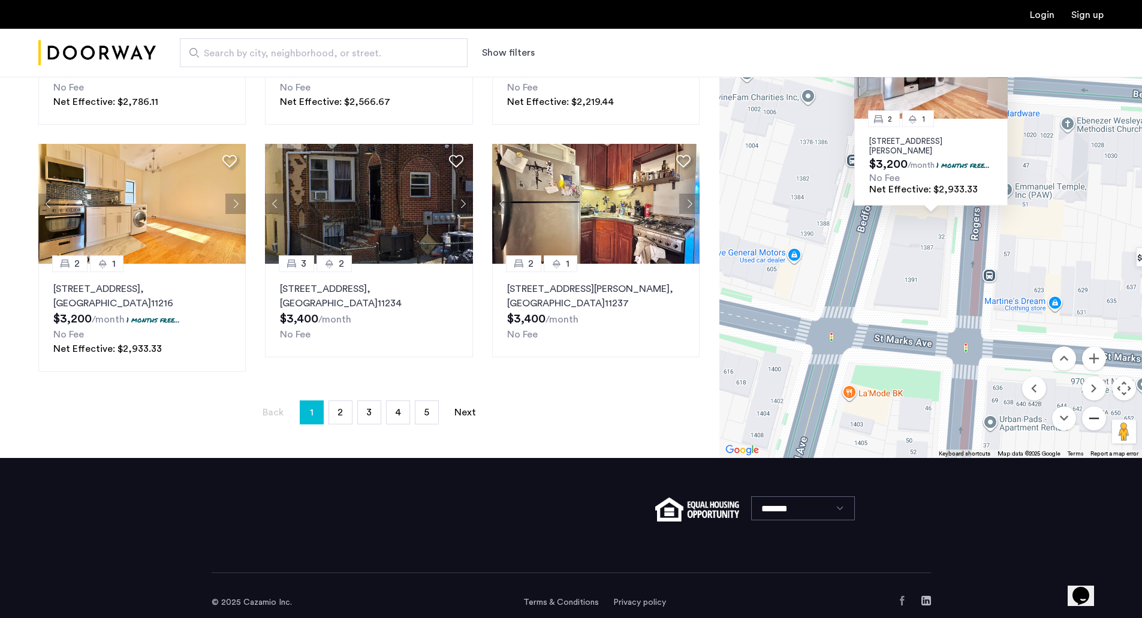
click at [1087, 406] on button "Zoom out" at bounding box center [1094, 418] width 24 height 24
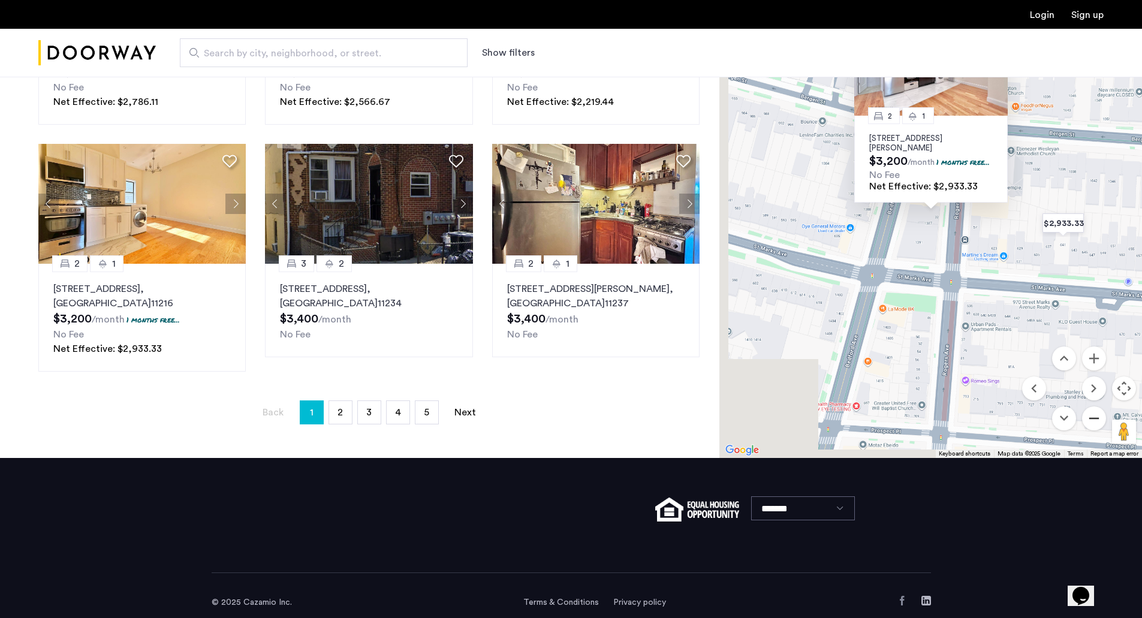
click at [1089, 406] on button "Zoom out" at bounding box center [1094, 418] width 24 height 24
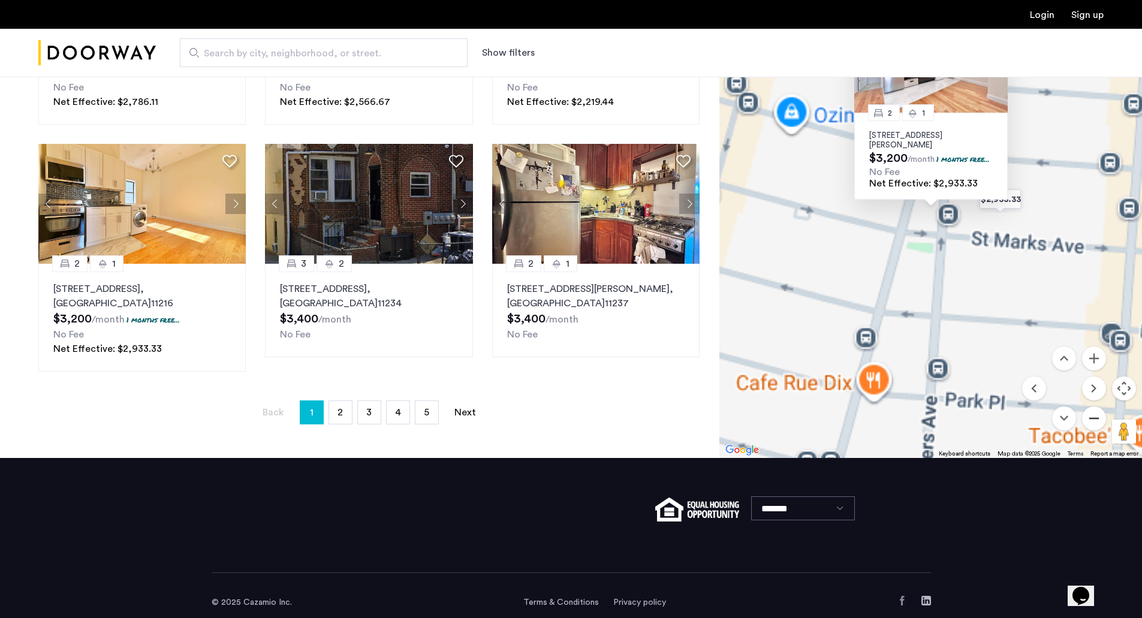
click at [1089, 406] on button "Zoom out" at bounding box center [1094, 418] width 24 height 24
